Goal: Find specific page/section: Find specific page/section

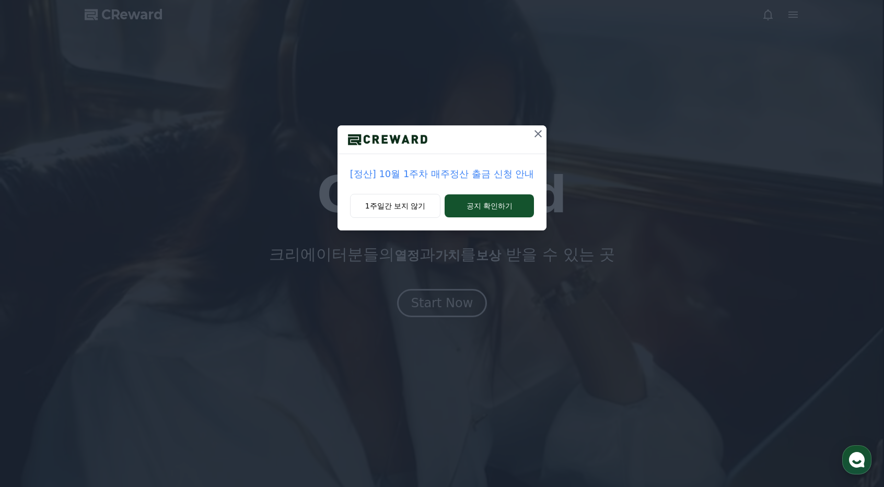
click at [537, 132] on icon at bounding box center [537, 133] width 7 height 7
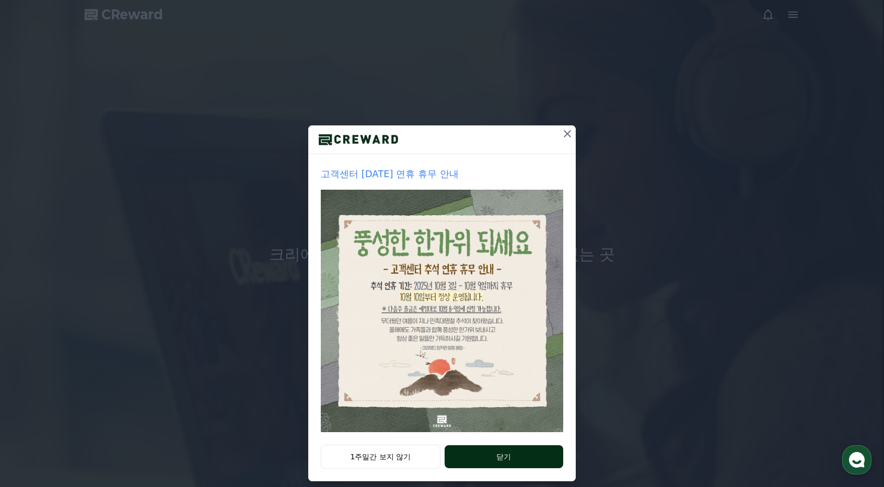
click at [475, 459] on button "닫기" at bounding box center [504, 456] width 119 height 23
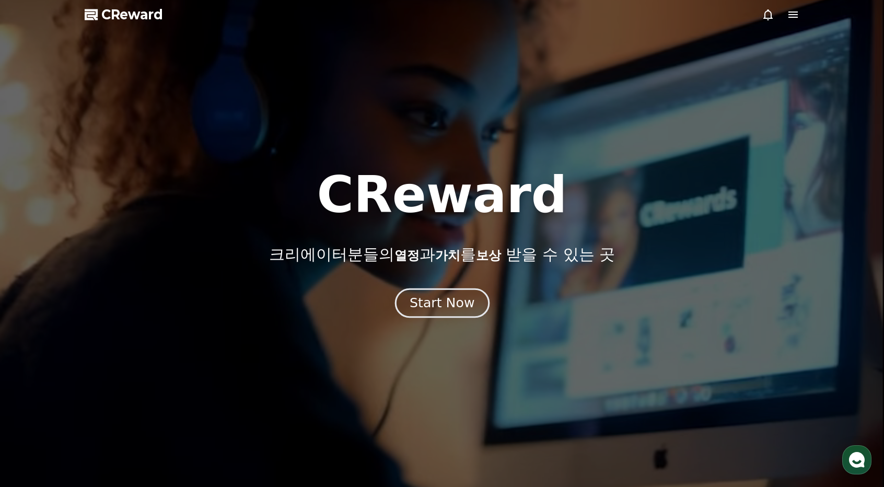
click at [444, 310] on div "Start Now" at bounding box center [442, 303] width 65 height 18
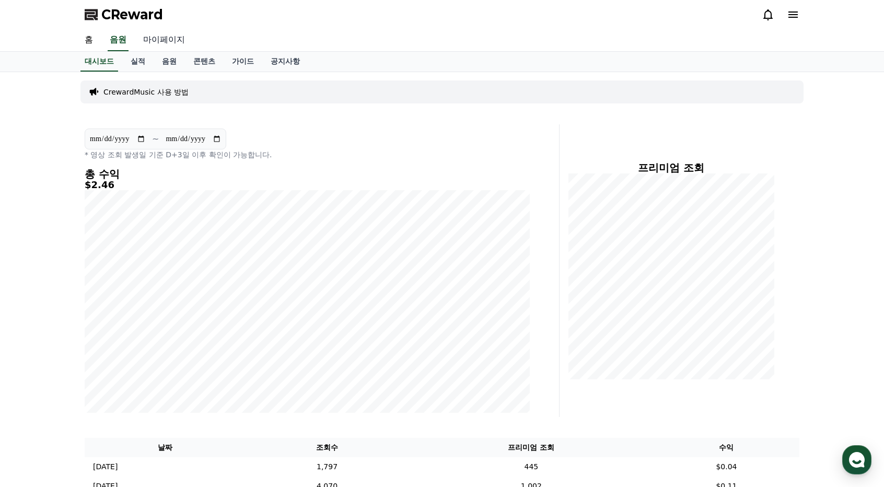
click at [161, 36] on link "마이페이지" at bounding box center [164, 40] width 59 height 22
select select "**********"
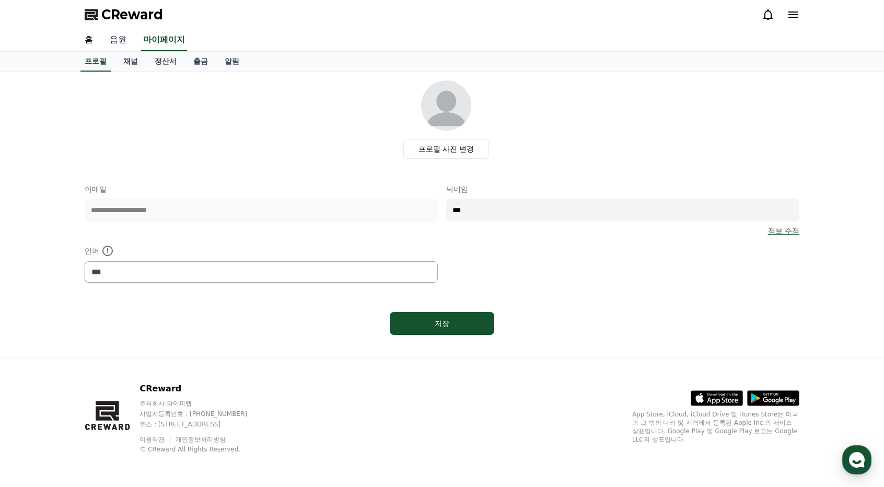
click at [119, 40] on link "음원" at bounding box center [117, 40] width 33 height 22
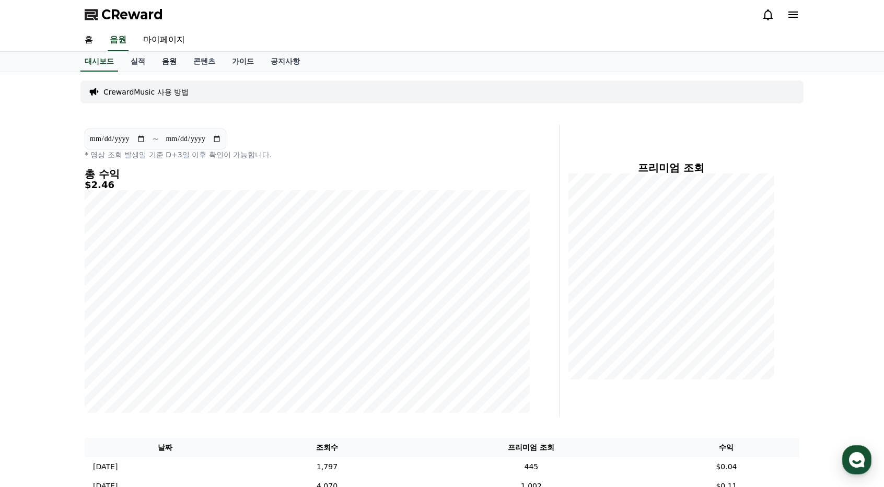
click at [172, 61] on link "음원" at bounding box center [169, 62] width 31 height 20
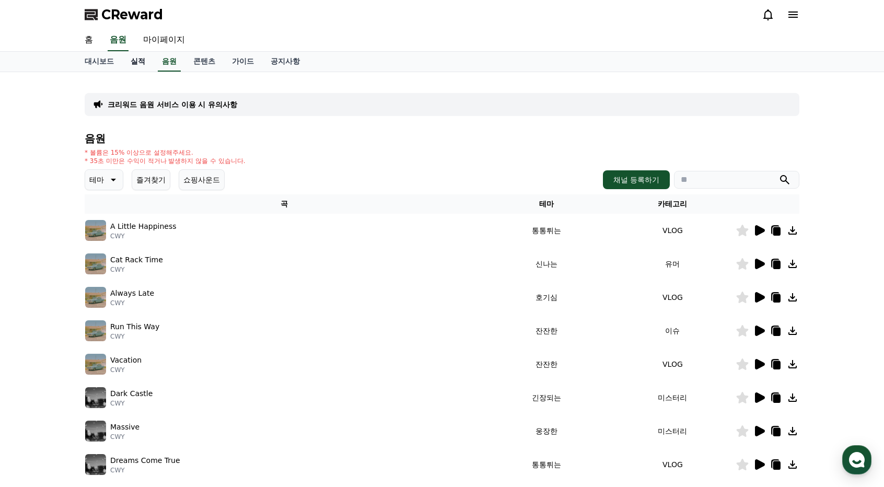
click at [133, 62] on link "실적" at bounding box center [137, 62] width 31 height 20
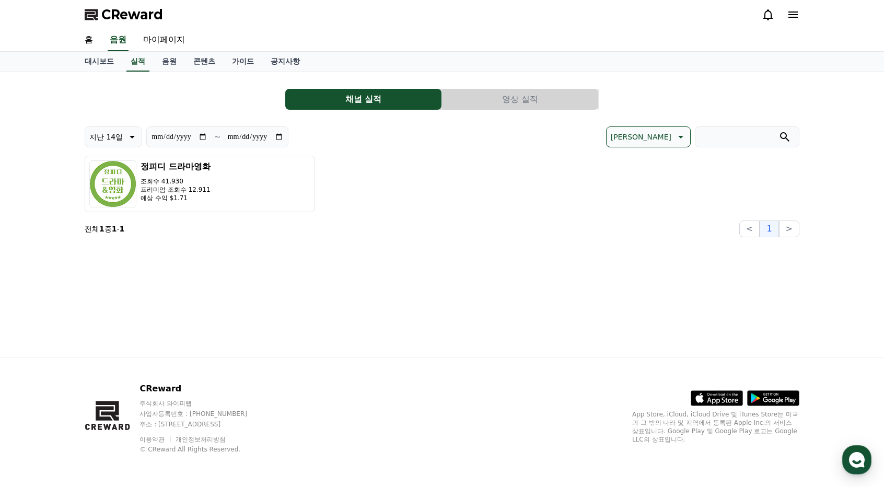
click at [521, 102] on button "영상 실적" at bounding box center [520, 99] width 156 height 21
